Goal: Information Seeking & Learning: Learn about a topic

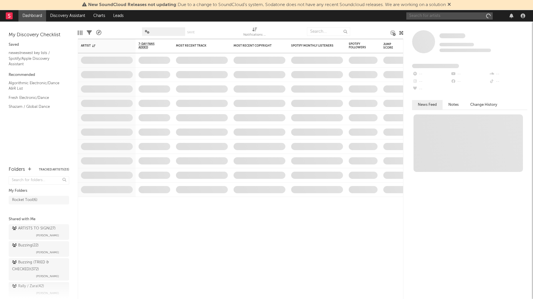
click at [440, 18] on input "text" at bounding box center [449, 15] width 86 height 7
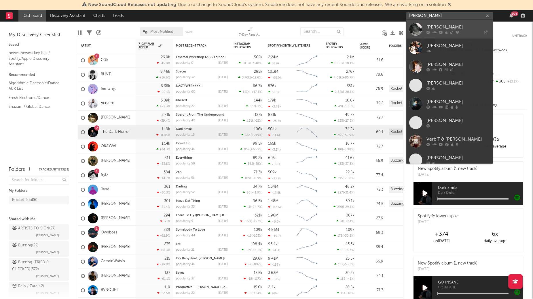
type input "[PERSON_NAME]"
click at [444, 29] on div "[PERSON_NAME]" at bounding box center [457, 27] width 63 height 7
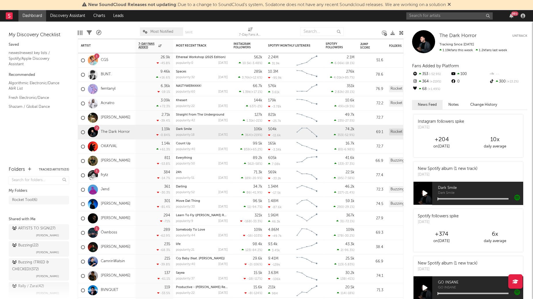
click at [429, 12] on div "99 +" at bounding box center [466, 16] width 121 height 12
click at [425, 21] on div "99 +" at bounding box center [466, 16] width 121 height 12
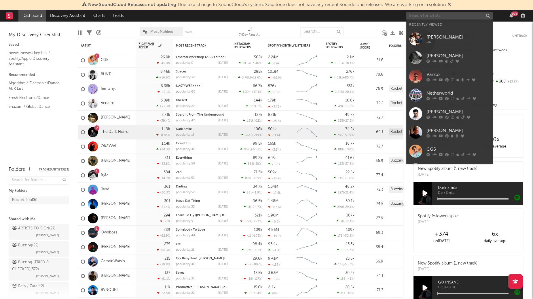
click at [424, 18] on input "text" at bounding box center [449, 15] width 86 height 7
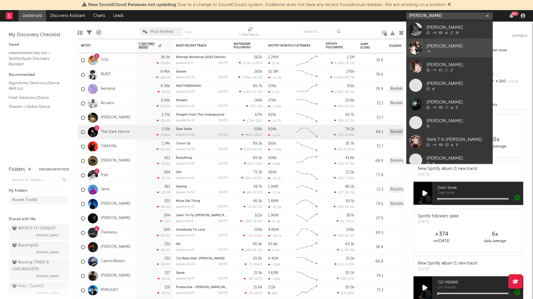
type input "[PERSON_NAME]"
click at [436, 42] on link "[PERSON_NAME]" at bounding box center [449, 48] width 86 height 19
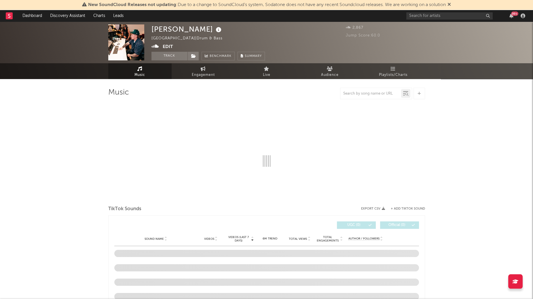
select select "1w"
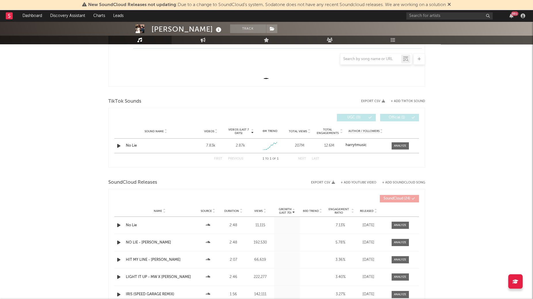
scroll to position [163, 0]
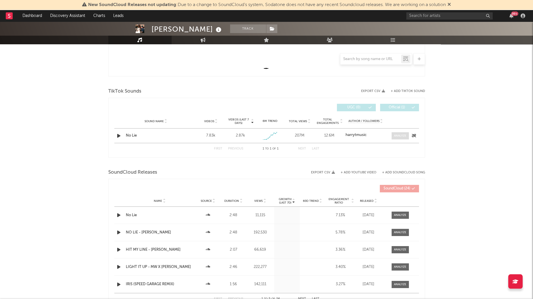
click at [400, 137] on div at bounding box center [400, 136] width 12 height 4
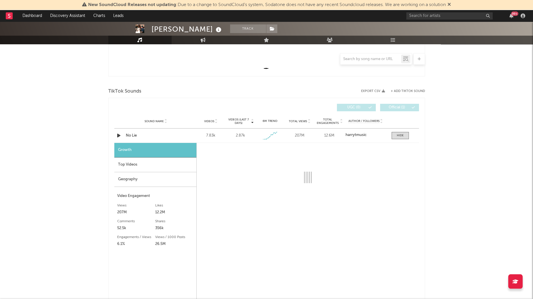
select select "1w"
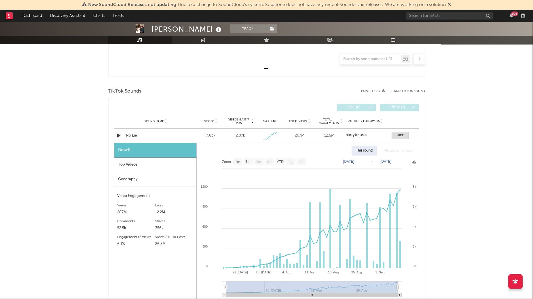
click at [143, 162] on div "Top Videos" at bounding box center [155, 165] width 82 height 15
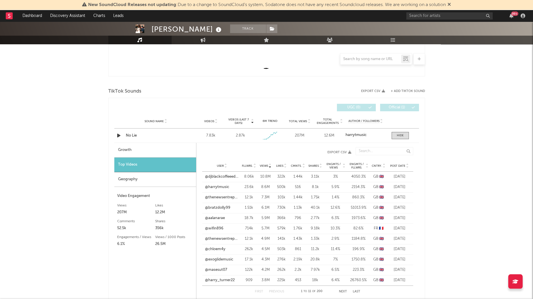
click at [407, 167] on icon at bounding box center [407, 167] width 3 height 2
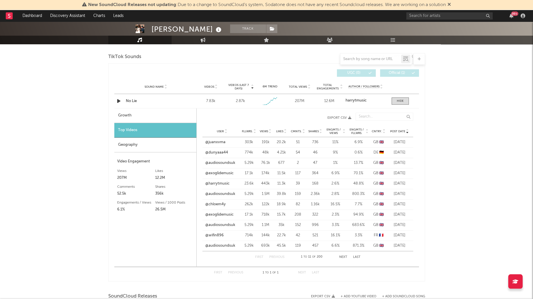
scroll to position [199, 0]
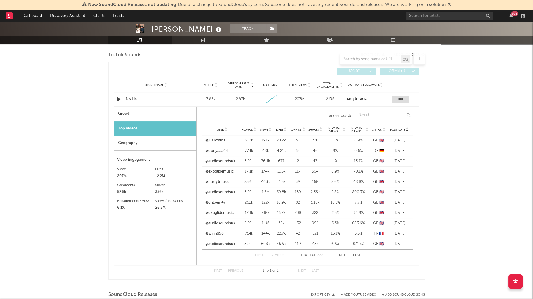
click at [222, 223] on link "@audiosoundsuk" at bounding box center [220, 224] width 30 height 6
click at [270, 131] on icon at bounding box center [269, 131] width 3 height 2
click at [221, 171] on link "@bratzdolly99" at bounding box center [217, 172] width 25 height 6
click at [217, 181] on link "@aalanarae" at bounding box center [215, 182] width 20 height 6
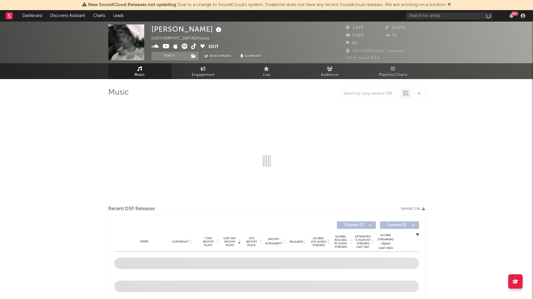
select select "1w"
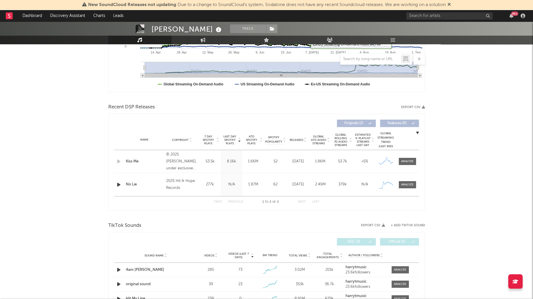
scroll to position [149, 0]
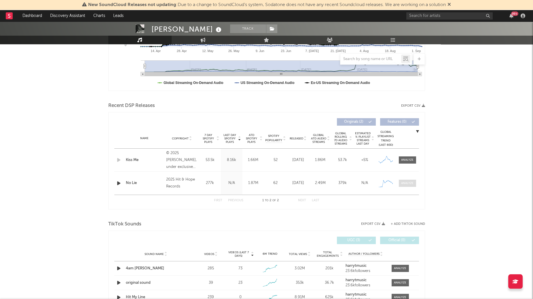
click at [406, 181] on div at bounding box center [407, 183] width 12 height 4
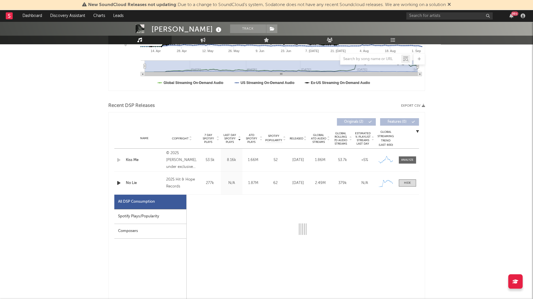
click at [140, 216] on div "Spotify Plays/Popularity" at bounding box center [150, 216] width 72 height 15
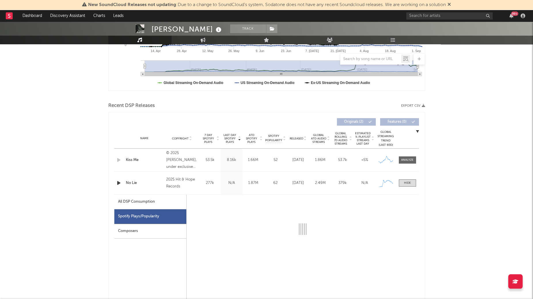
select select "1w"
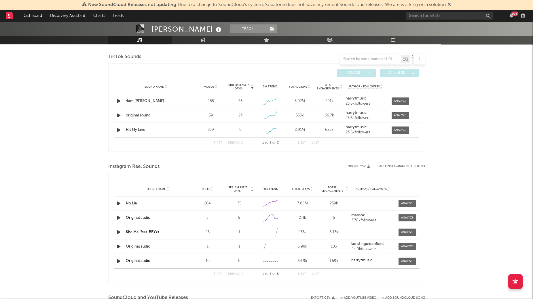
scroll to position [591, 0]
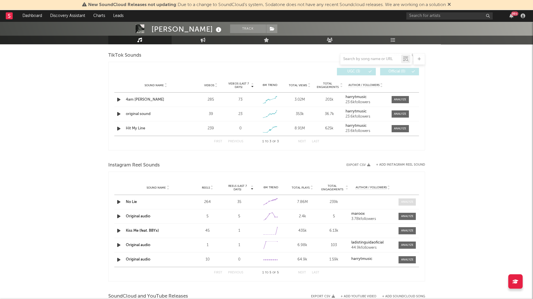
click at [407, 203] on div at bounding box center [407, 202] width 12 height 4
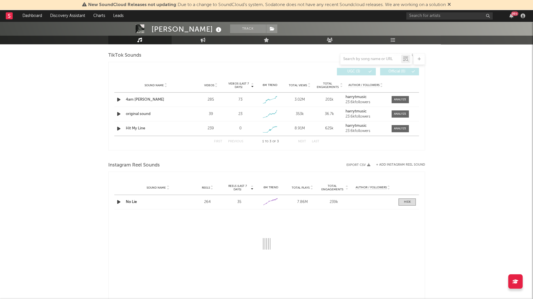
select select "1w"
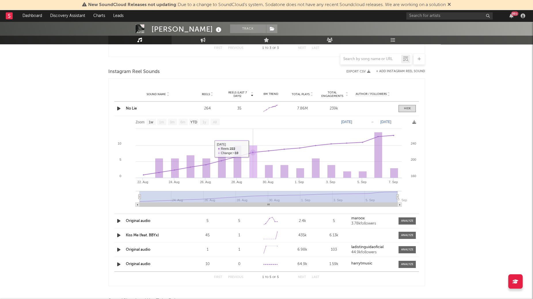
scroll to position [684, 0]
click at [129, 107] on div "No Lie" at bounding box center [158, 110] width 64 height 6
click at [132, 109] on link "No Lie" at bounding box center [131, 110] width 11 height 4
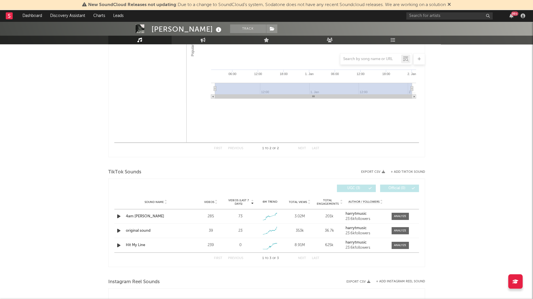
scroll to position [476, 0]
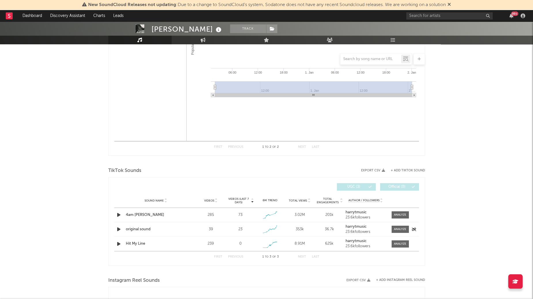
click at [118, 228] on icon "button" at bounding box center [119, 229] width 6 height 7
click at [401, 227] on div at bounding box center [400, 229] width 12 height 4
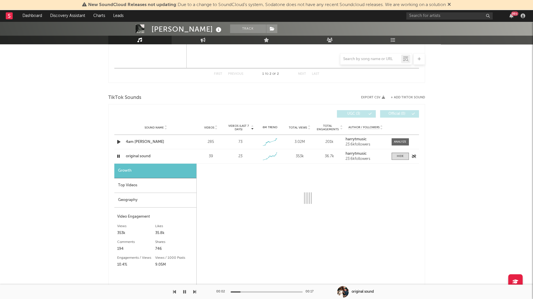
select select "1w"
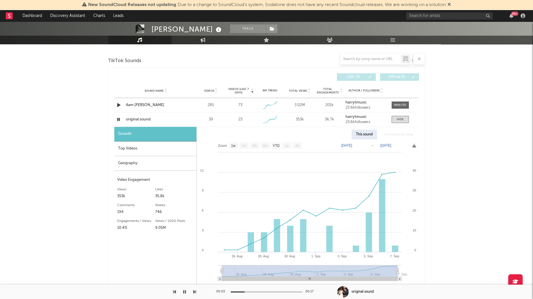
scroll to position [587, 0]
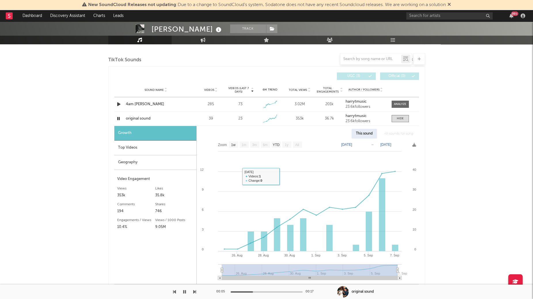
click at [144, 144] on div "Top Videos" at bounding box center [155, 148] width 82 height 15
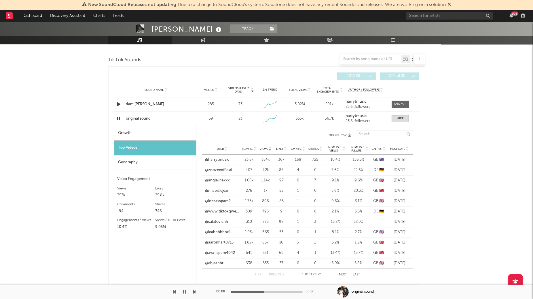
click at [408, 150] on icon at bounding box center [407, 150] width 3 height 2
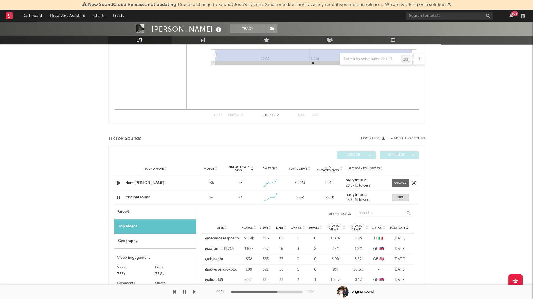
scroll to position [493, 0]
